Goal: Information Seeking & Learning: Learn about a topic

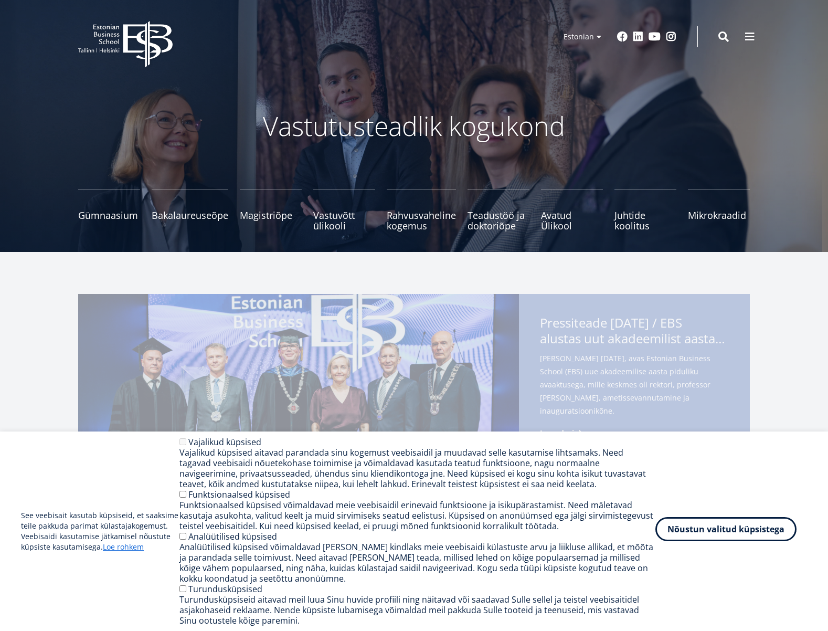
drag, startPoint x: 769, startPoint y: 528, endPoint x: 754, endPoint y: 523, distance: 15.9
click at [769, 528] on button "Nõustun valitud küpsistega" at bounding box center [726, 529] width 141 height 24
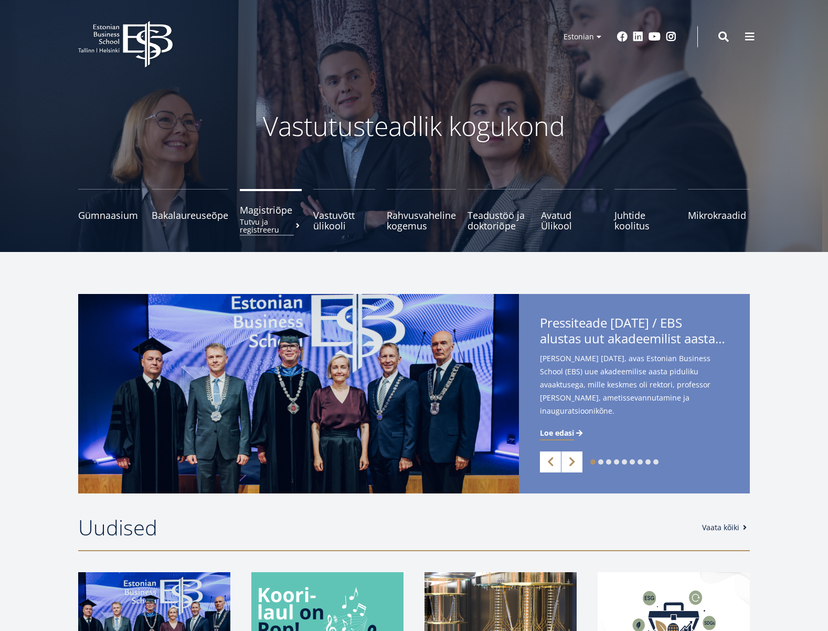
click at [266, 214] on span "Magistriõpe Tutvu ja registreeru" at bounding box center [271, 210] width 62 height 10
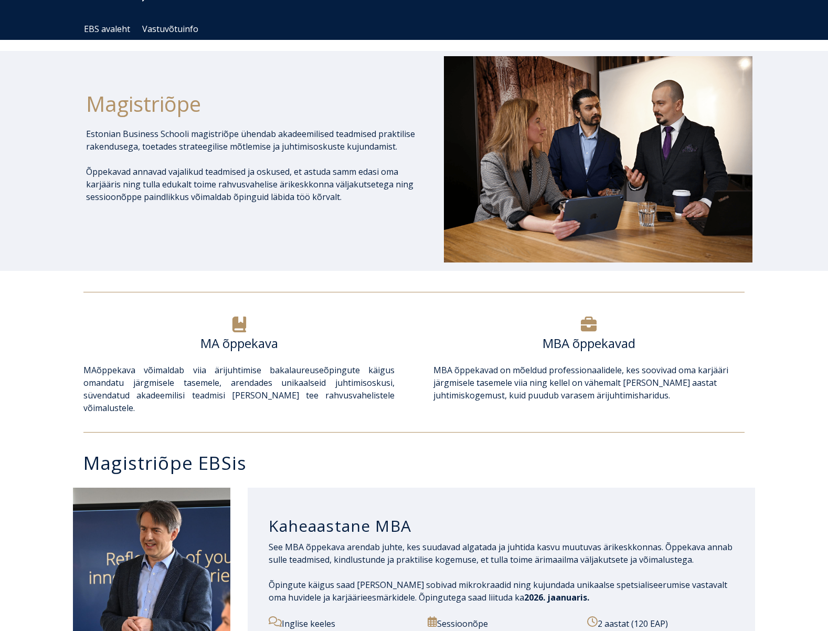
click at [248, 346] on h6 "MA õppekava" at bounding box center [238, 343] width 311 height 16
click at [237, 363] on div "MA õppekava" at bounding box center [238, 349] width 311 height 28
click at [234, 385] on span "MA õppekava võimaldab viia ärijuhtimise bakalaureuseõpingute käigus omandatu jä…" at bounding box center [238, 388] width 311 height 49
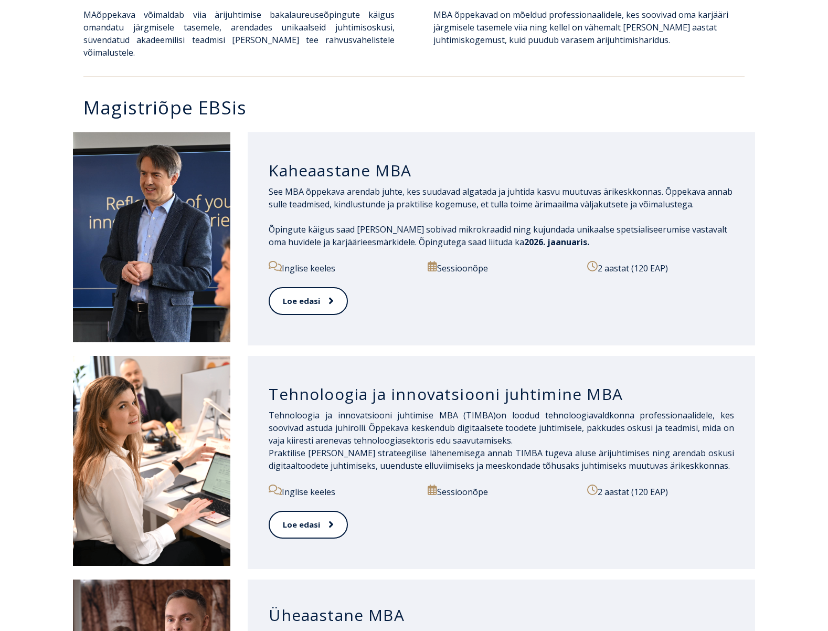
scroll to position [439, 0]
